Goal: Task Accomplishment & Management: Use online tool/utility

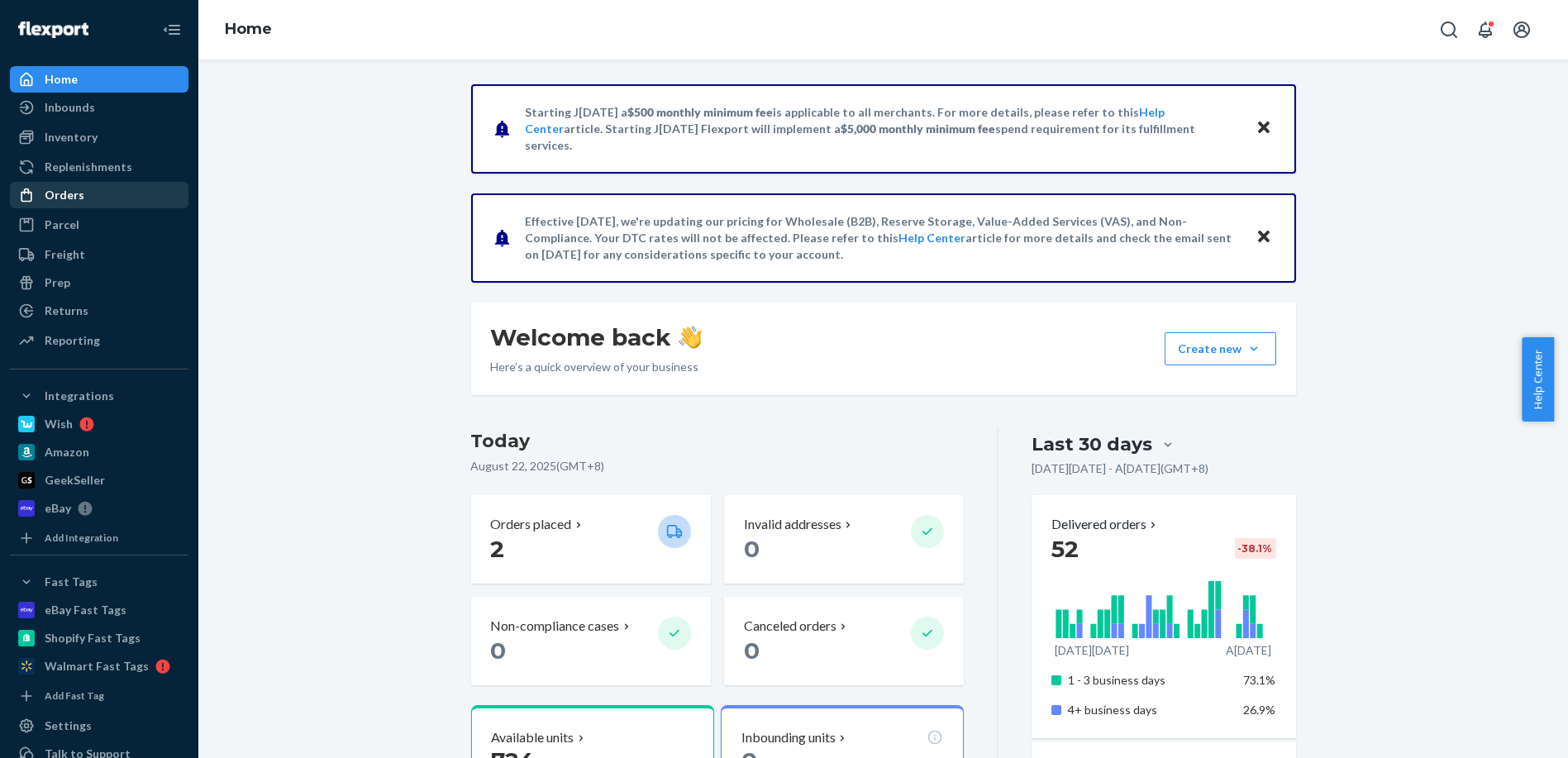
click at [71, 207] on link "Orders" at bounding box center [99, 195] width 178 height 26
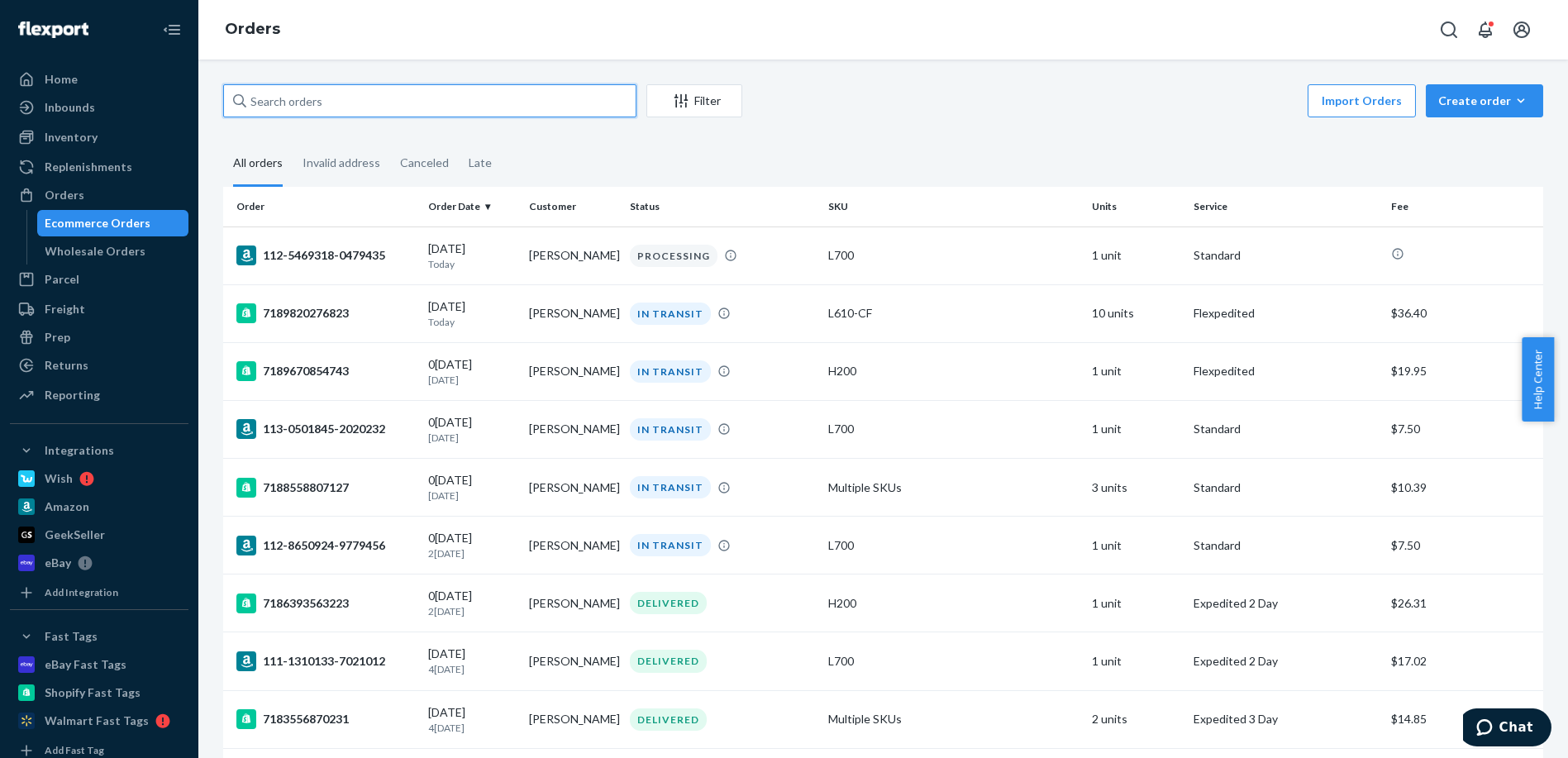
click at [293, 103] on input "text" at bounding box center [430, 100] width 413 height 33
click at [444, 108] on input "text" at bounding box center [430, 100] width 413 height 33
paste input "[PERSON_NAME]"
type input "[PERSON_NAME]"
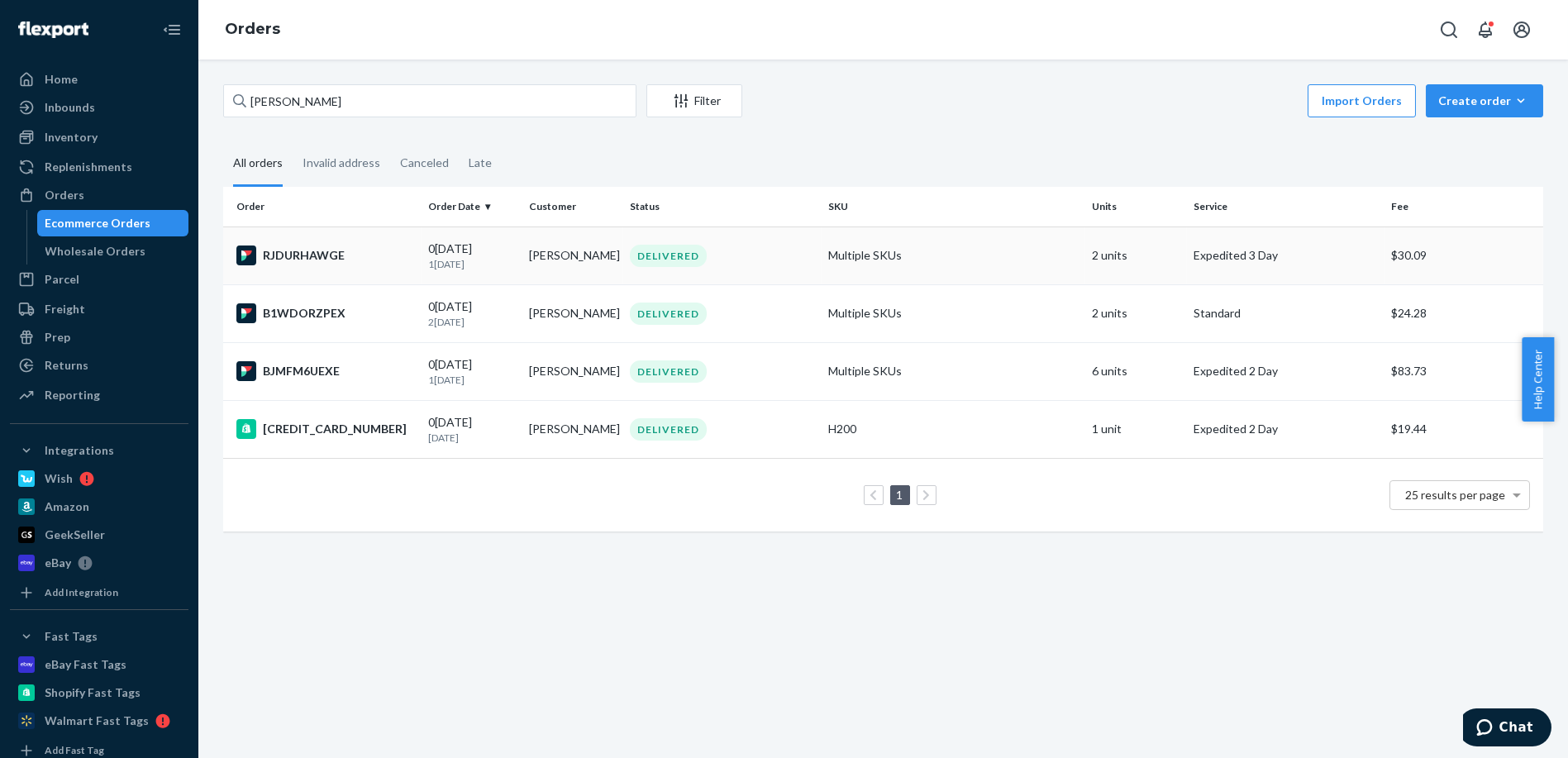
click at [366, 253] on div "RJDURHAWGE" at bounding box center [325, 255] width 178 height 20
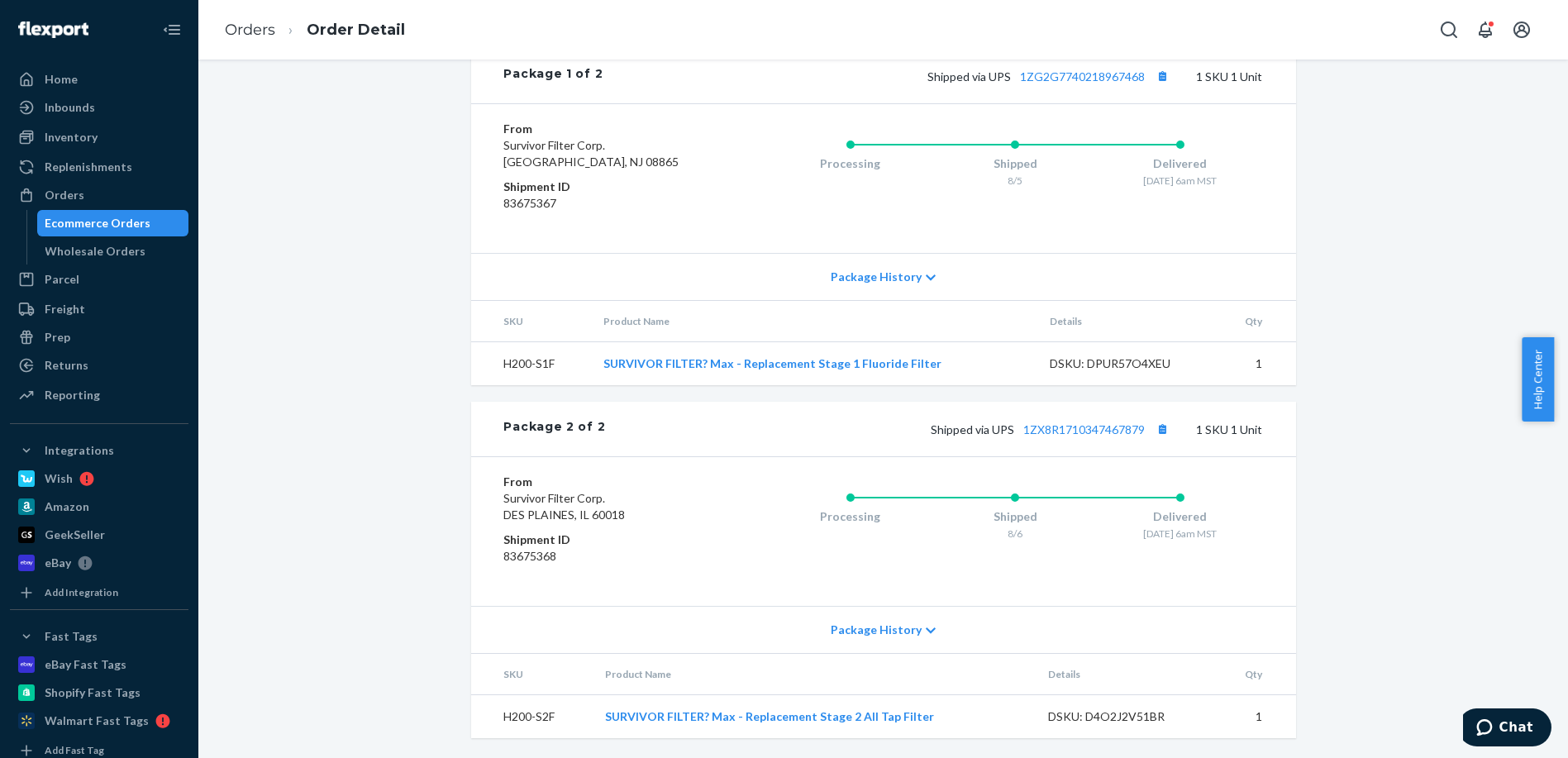
scroll to position [731, 0]
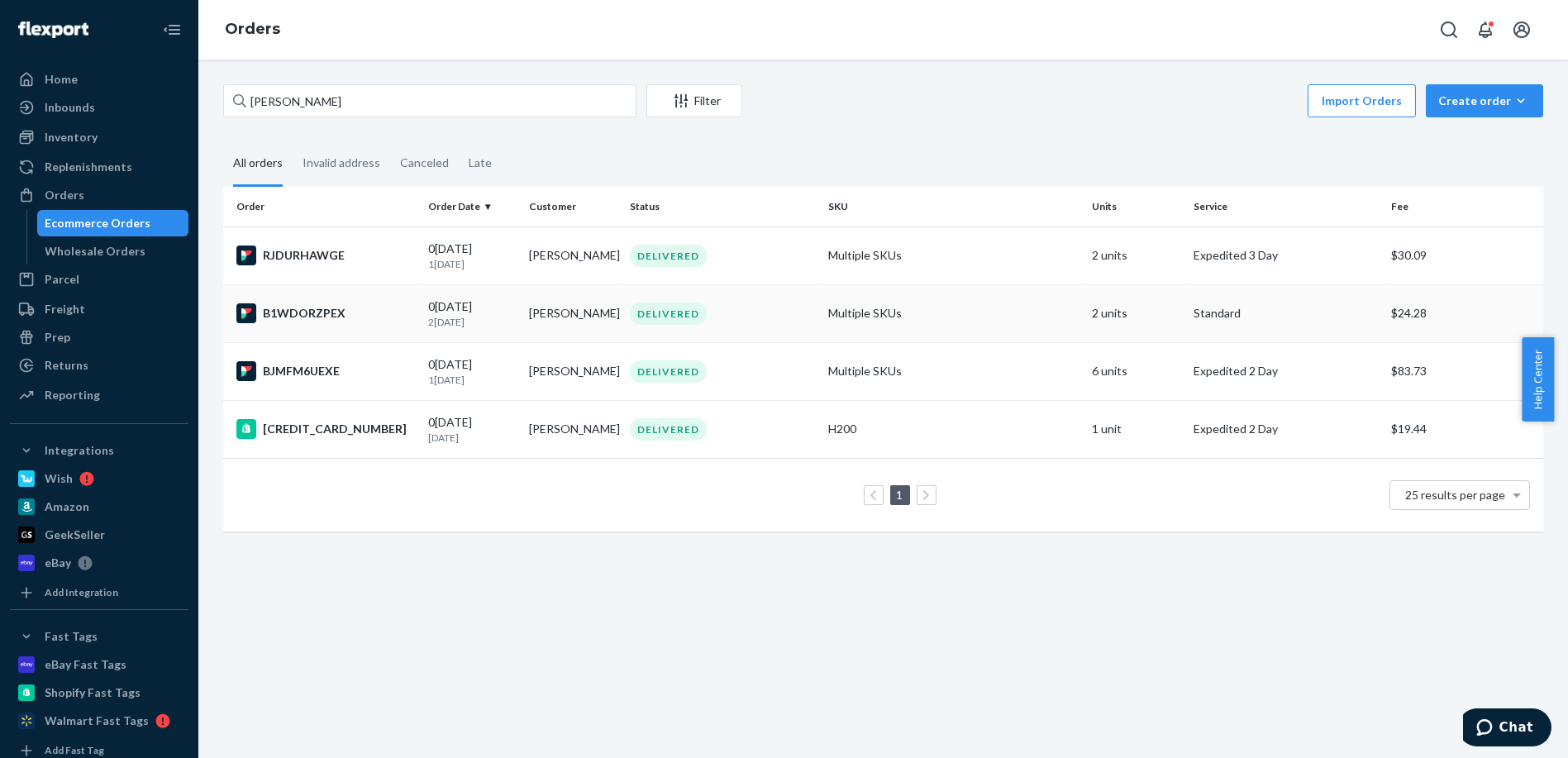
click at [347, 308] on div "B1WDORZPEX" at bounding box center [325, 313] width 178 height 20
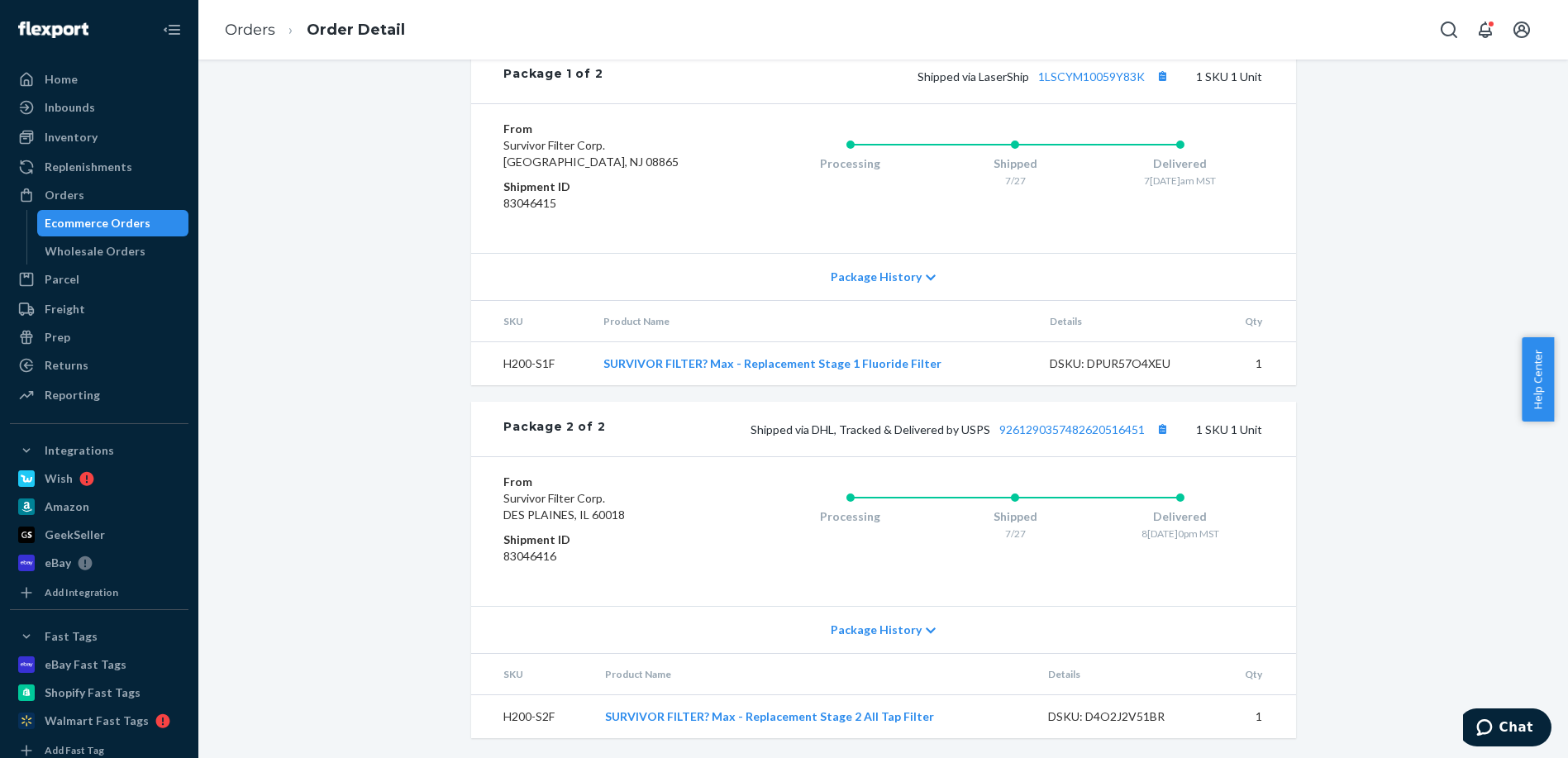
scroll to position [731, 0]
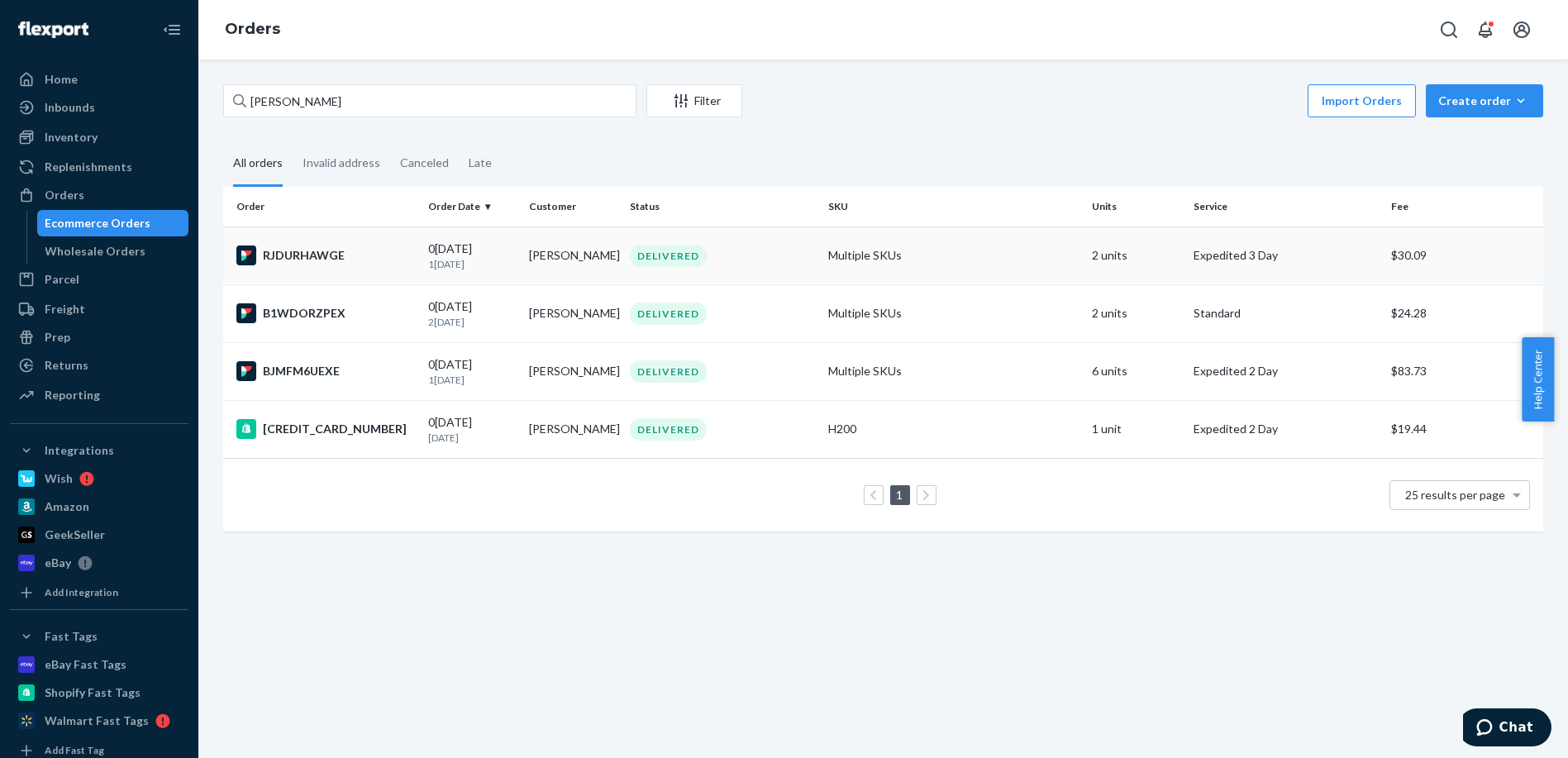
click at [510, 262] on p "1[DATE]" at bounding box center [471, 264] width 88 height 14
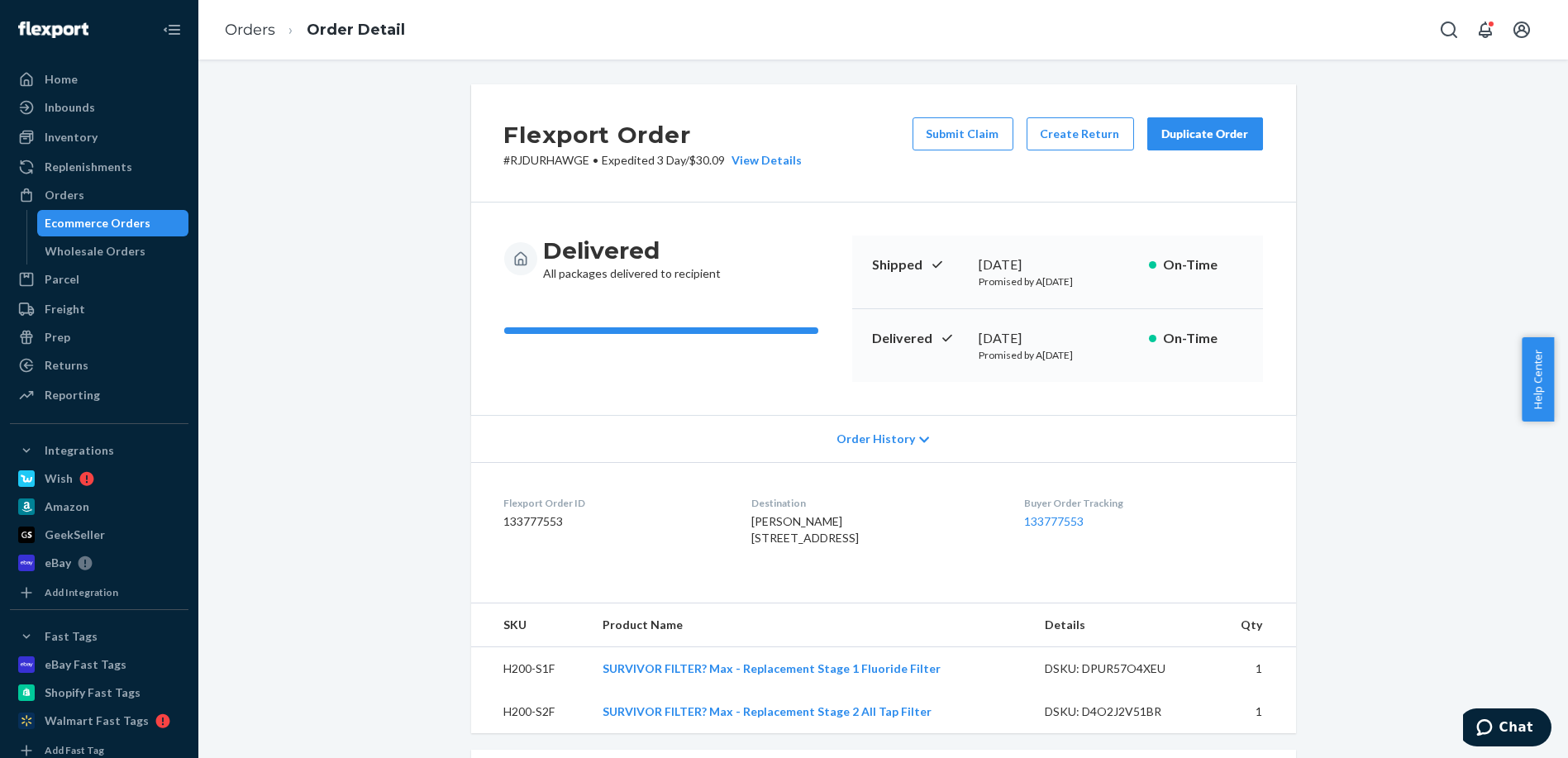
click at [1185, 138] on div "Duplicate Order" at bounding box center [1204, 134] width 88 height 17
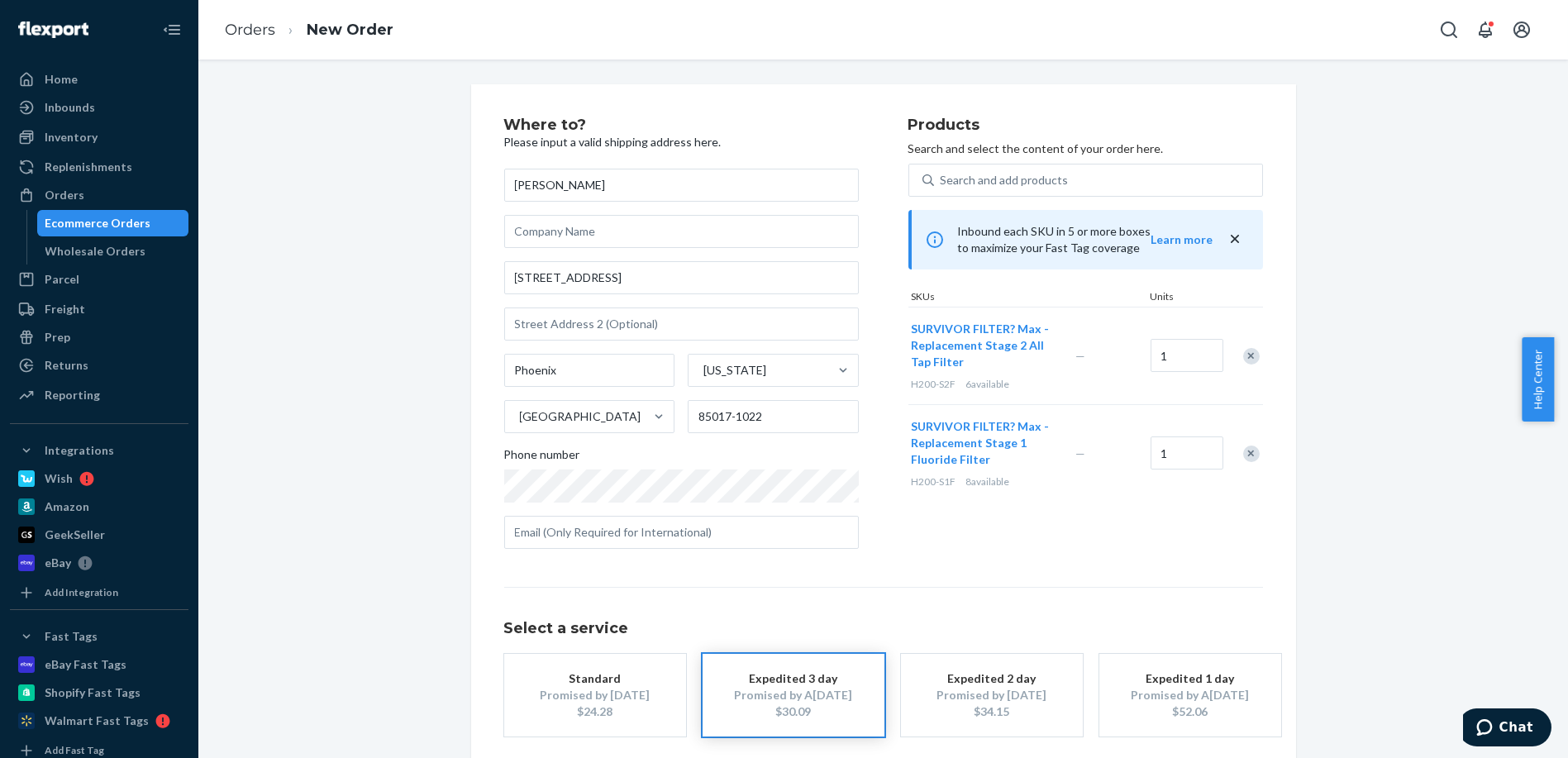
click at [1248, 353] on div "Remove Item" at bounding box center [1251, 356] width 17 height 17
click at [1243, 354] on div "Remove Item" at bounding box center [1251, 356] width 17 height 17
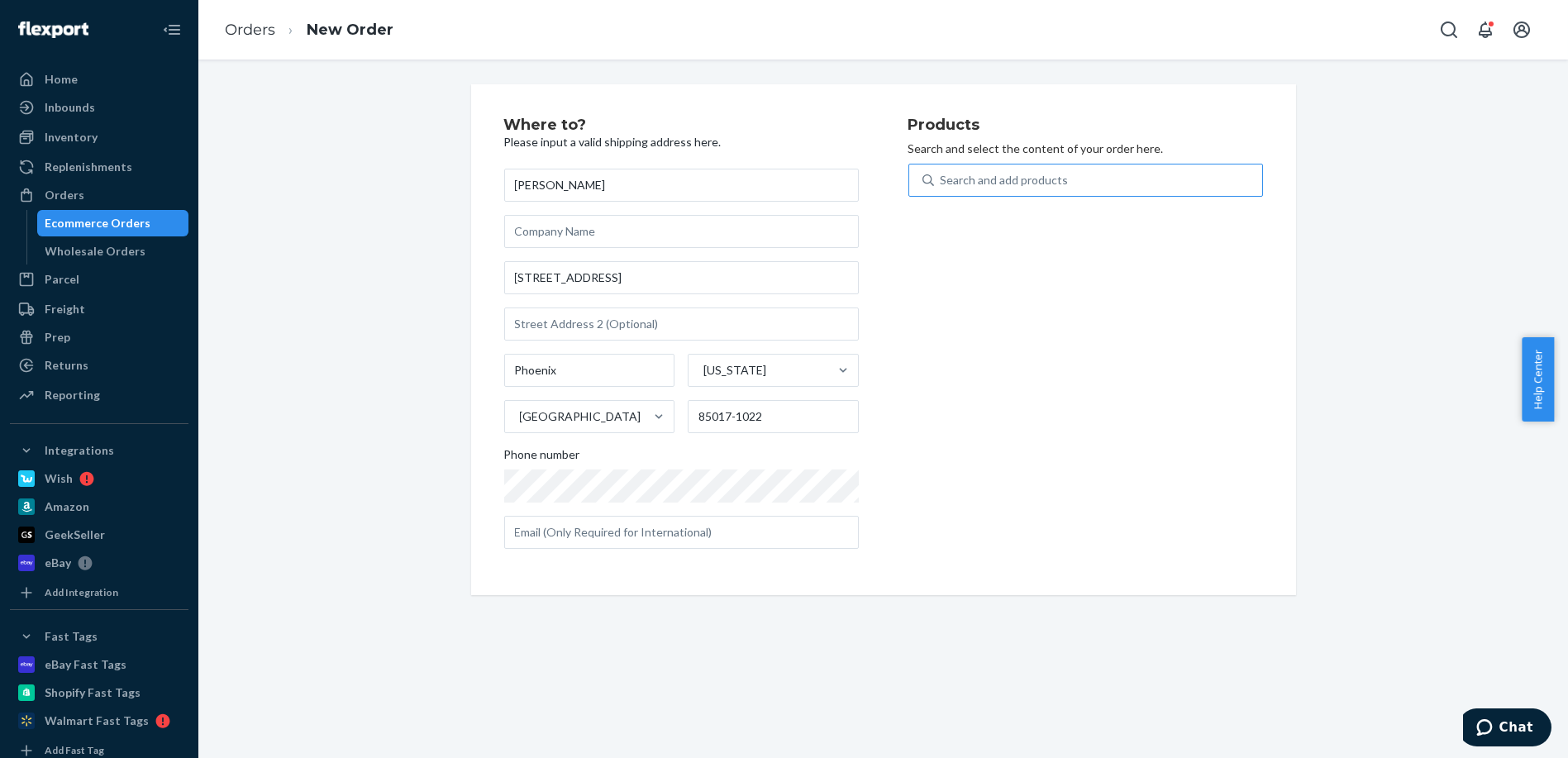
click at [1026, 179] on div "Search and add products" at bounding box center [1004, 180] width 128 height 17
click at [942, 179] on input "Search and add products" at bounding box center [941, 180] width 2 height 17
type input "H200"
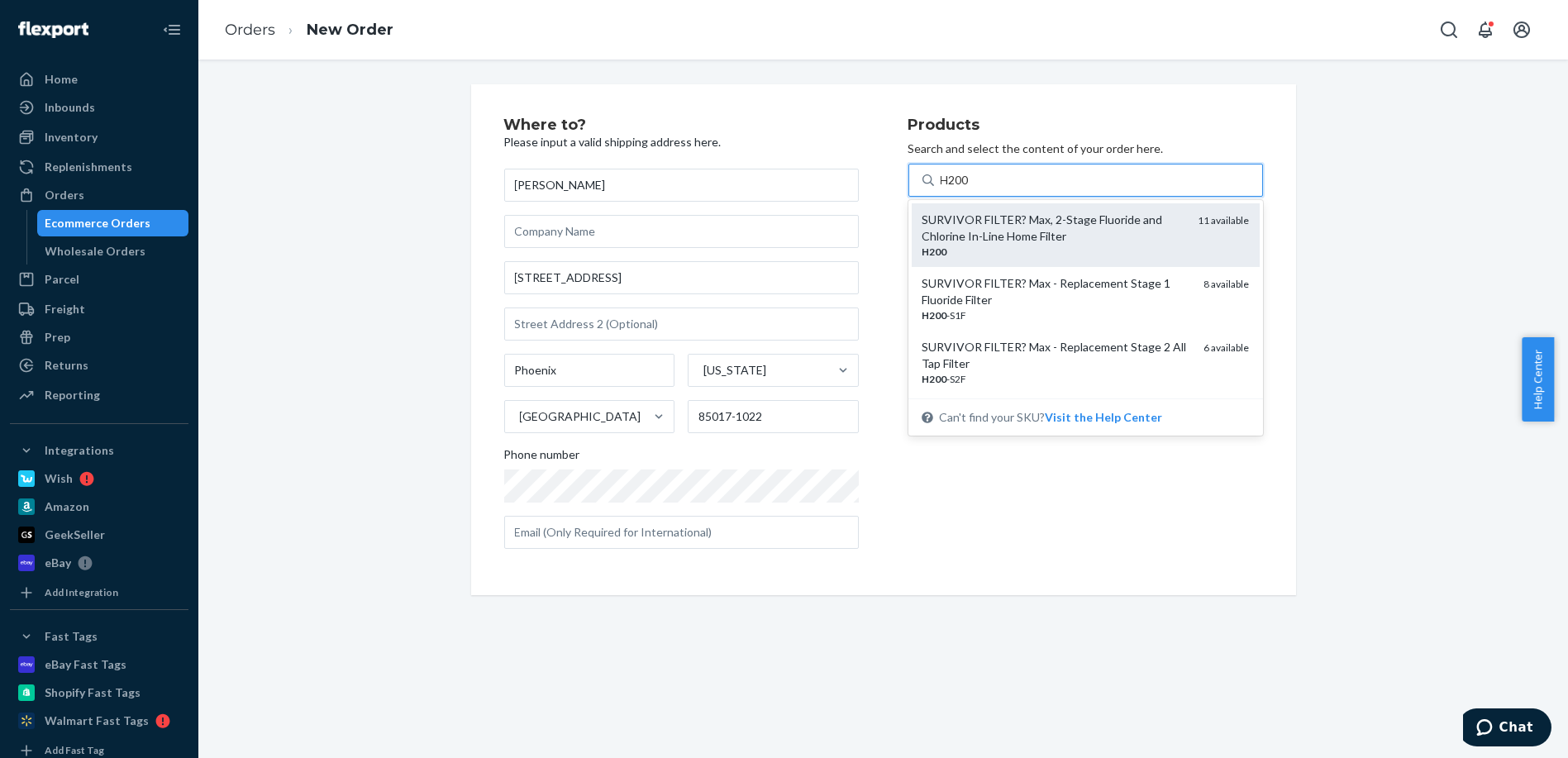
click at [1031, 225] on div "SURVIVOR FILTER? Max, 2-Stage Fluoride and Chlorine In-Line Home Filter" at bounding box center [1054, 228] width 264 height 33
click at [971, 189] on input "H200" at bounding box center [956, 180] width 30 height 17
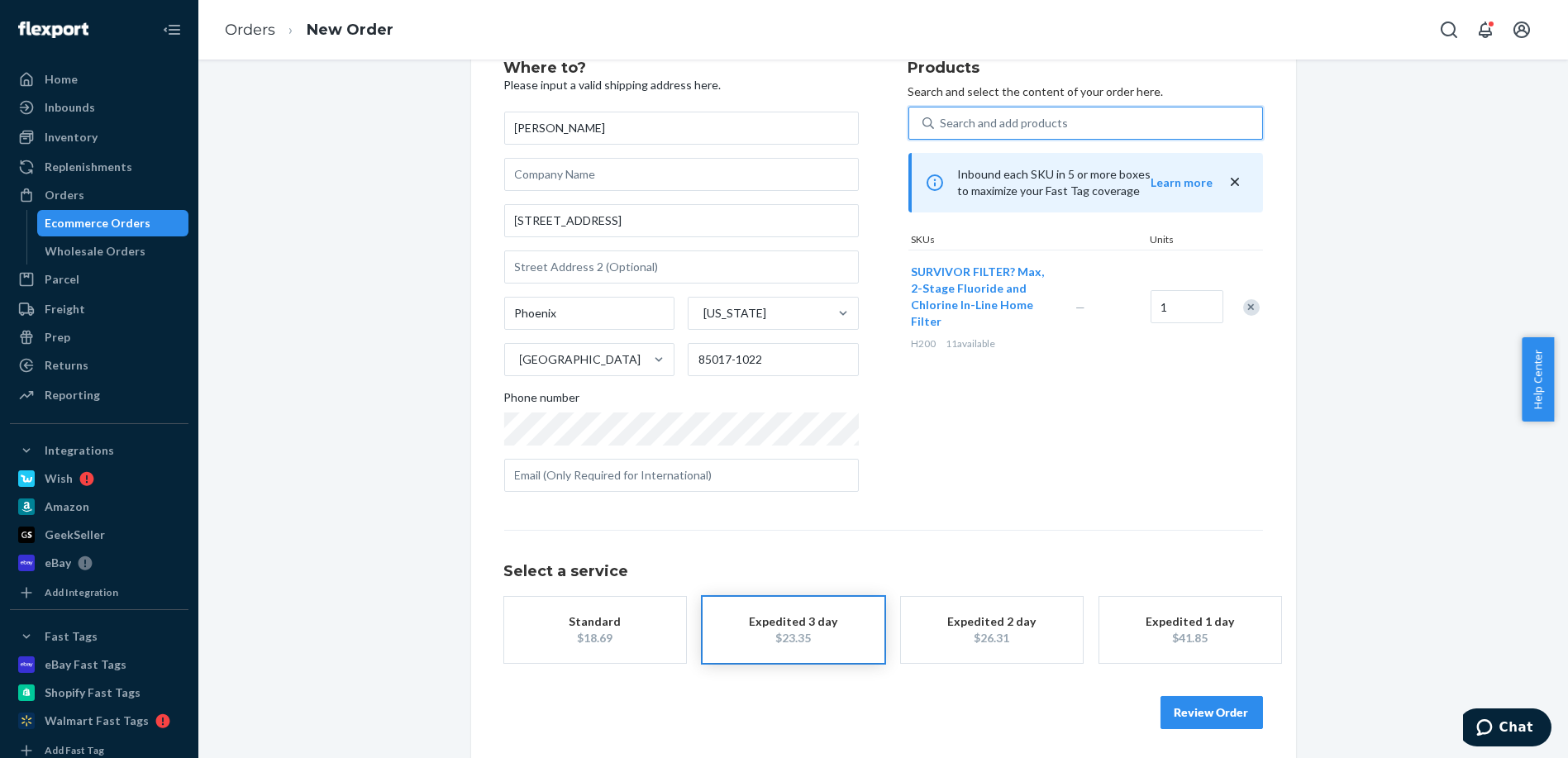
scroll to position [59, 0]
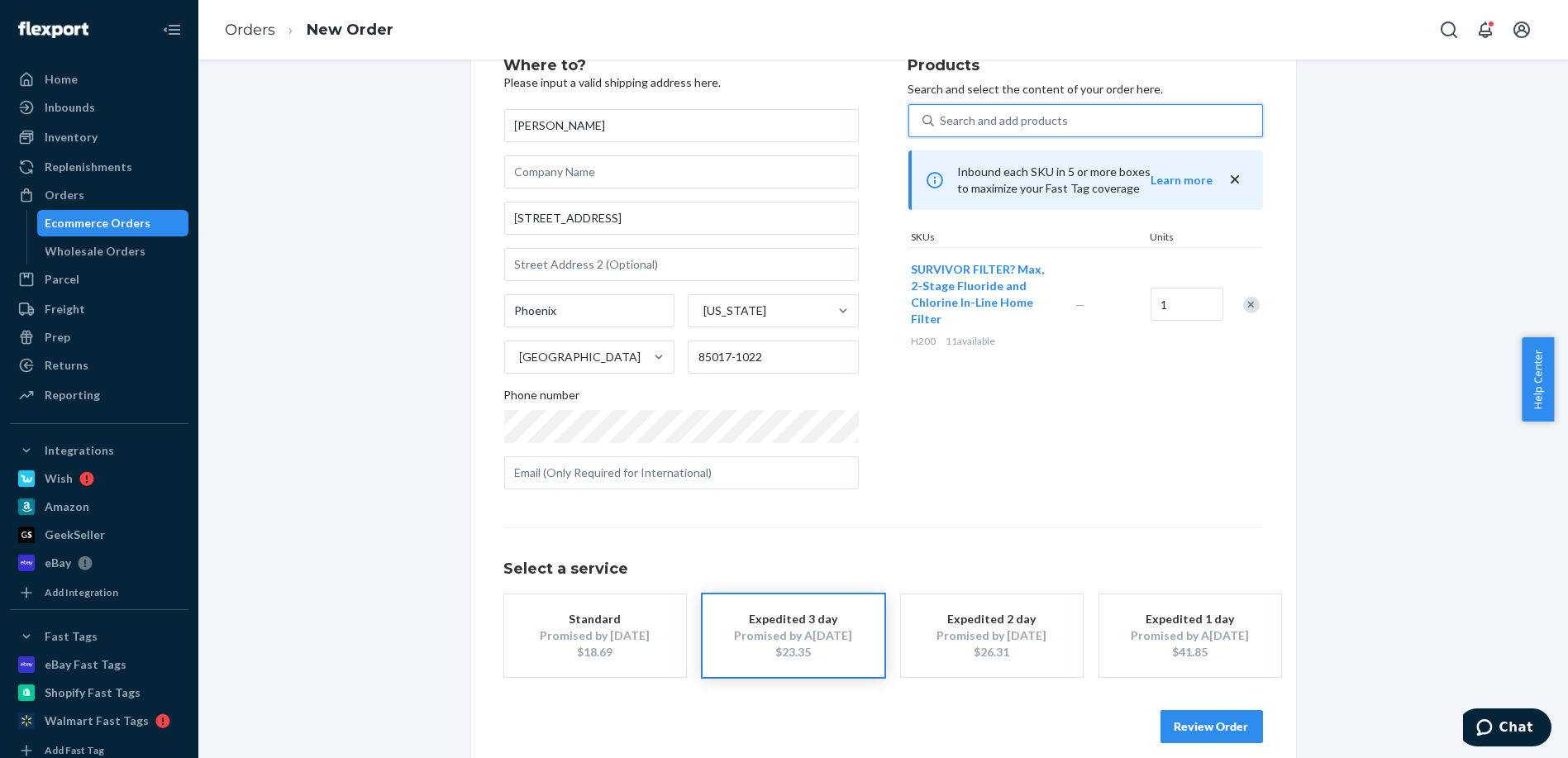
click at [1132, 370] on div "Products Search and select the content of your order here. 0 results available.…" at bounding box center [1086, 280] width 354 height 445
click at [1231, 728] on button "Review Order" at bounding box center [1211, 726] width 103 height 33
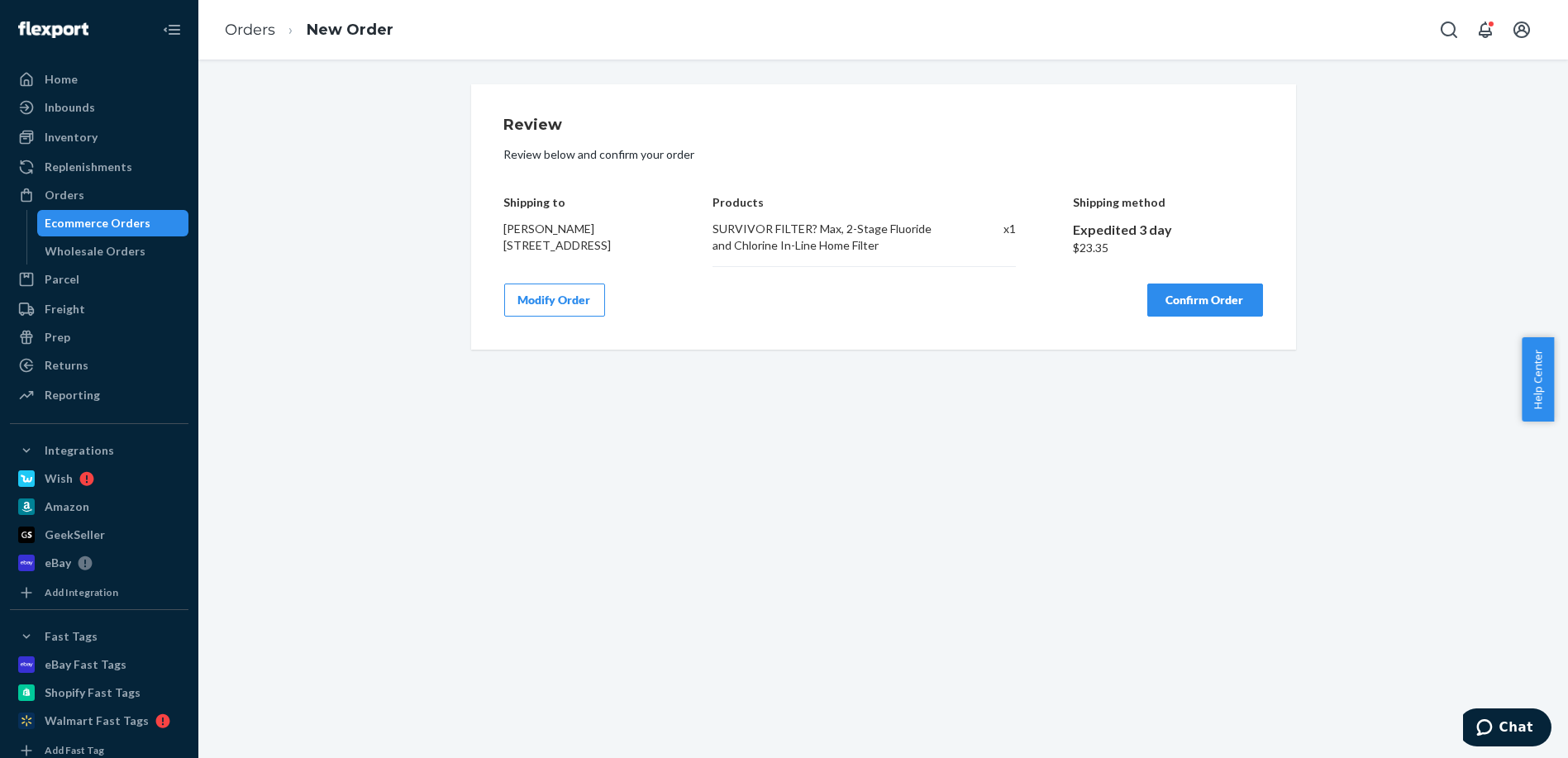
scroll to position [0, 0]
click at [1199, 317] on button "Confirm Order" at bounding box center [1204, 300] width 116 height 33
